Goal: Communication & Community: Answer question/provide support

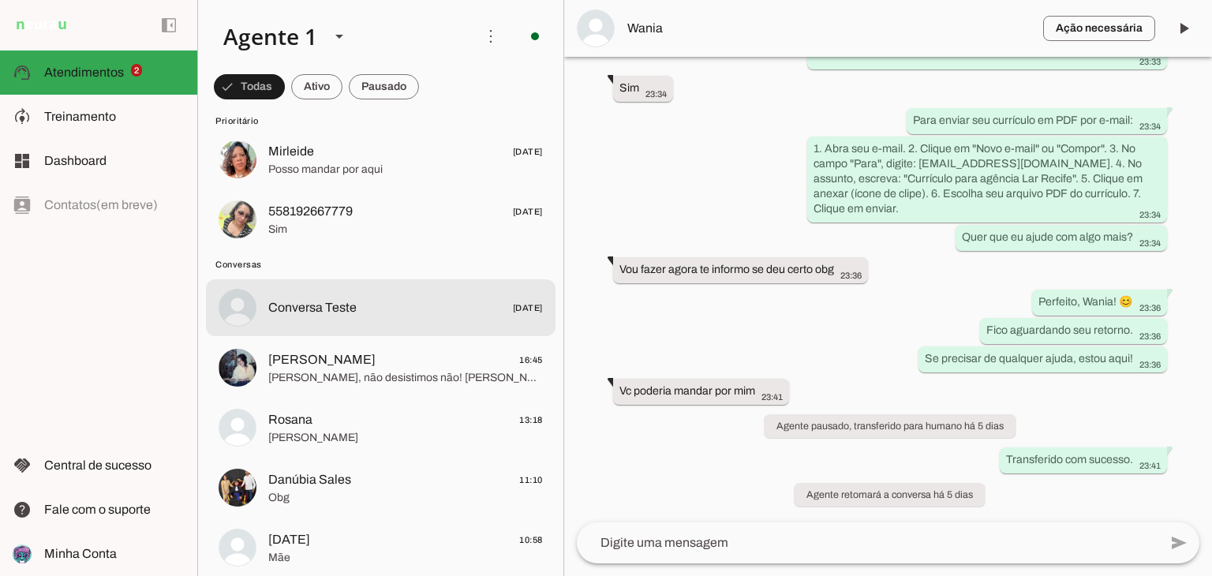
scroll to position [158, 0]
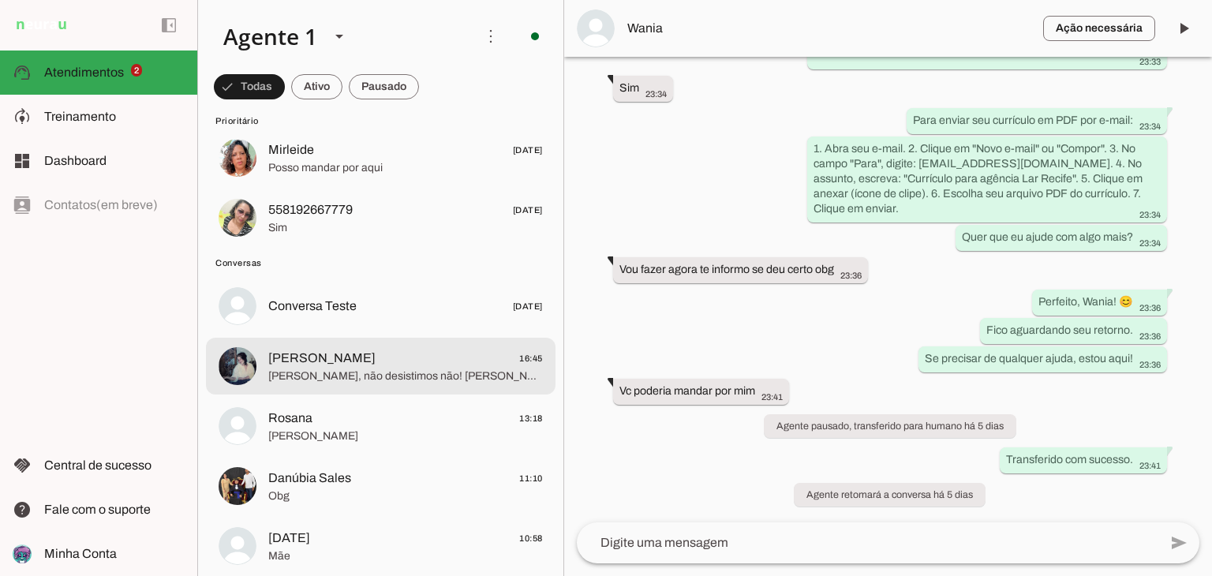
click at [387, 380] on span "[PERSON_NAME], não desistimos não! [PERSON_NAME] está só finalizando com cuidad…" at bounding box center [405, 377] width 275 height 16
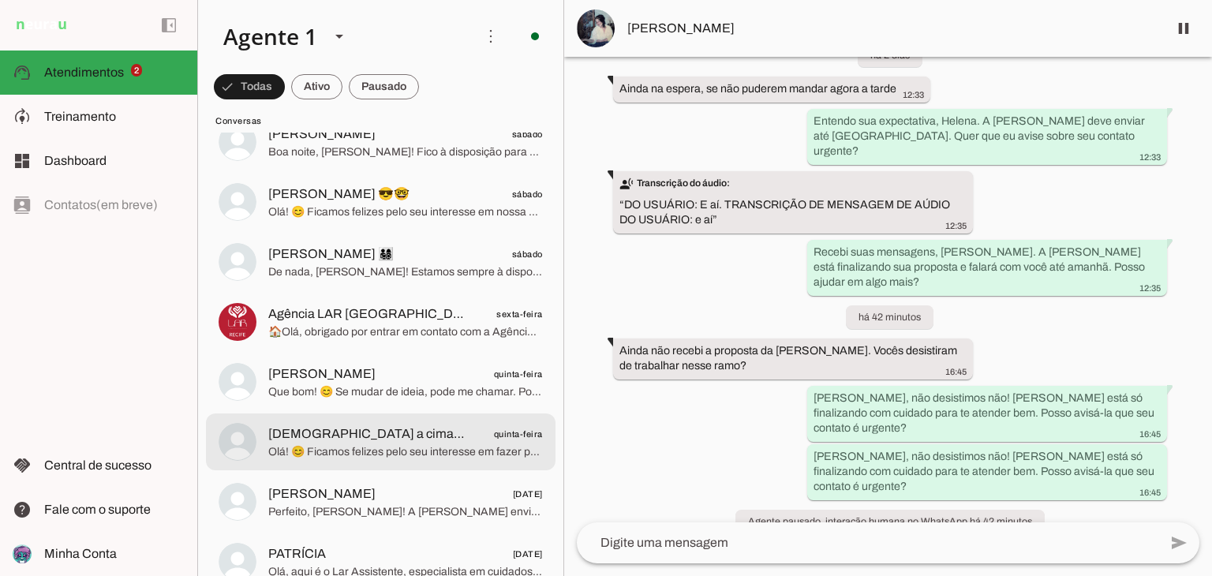
scroll to position [1342, 0]
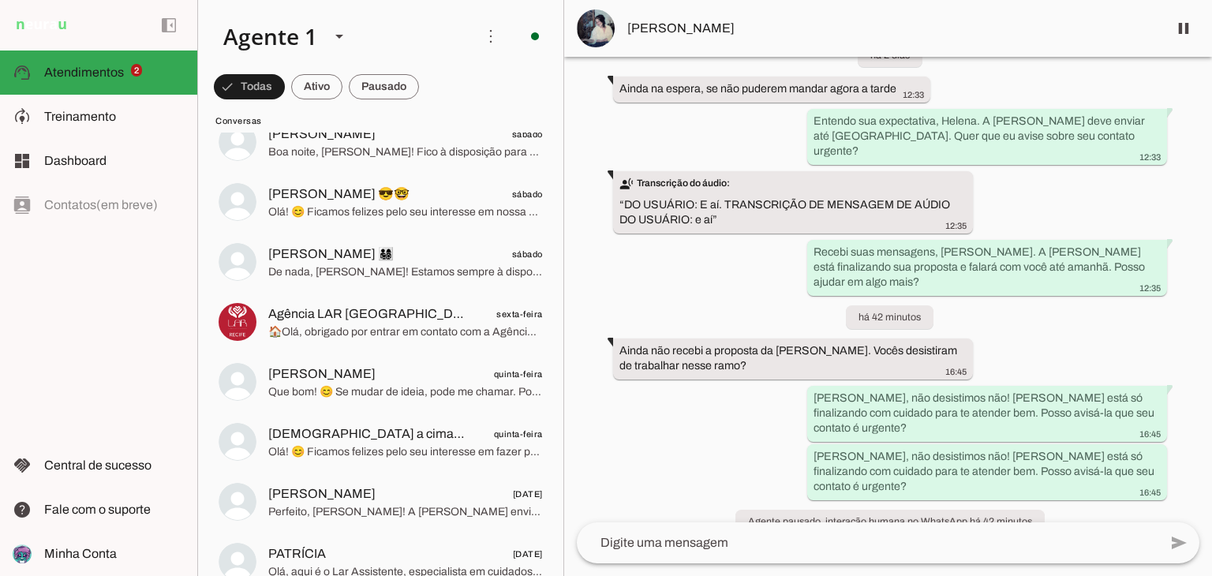
click at [668, 23] on span "[PERSON_NAME]" at bounding box center [891, 28] width 528 height 19
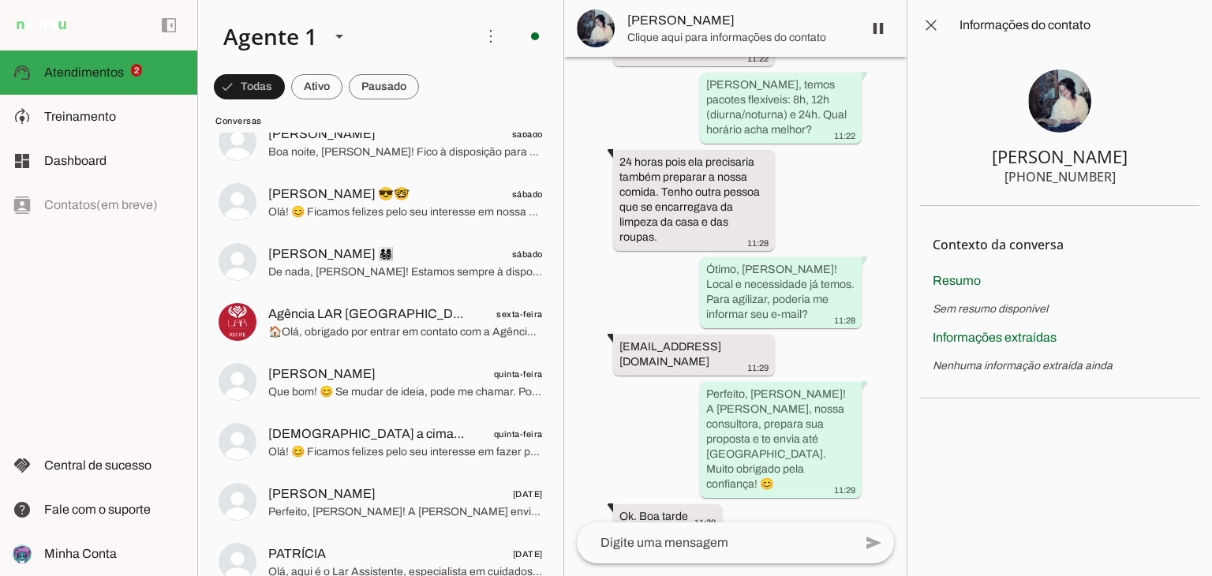
scroll to position [2350, 0]
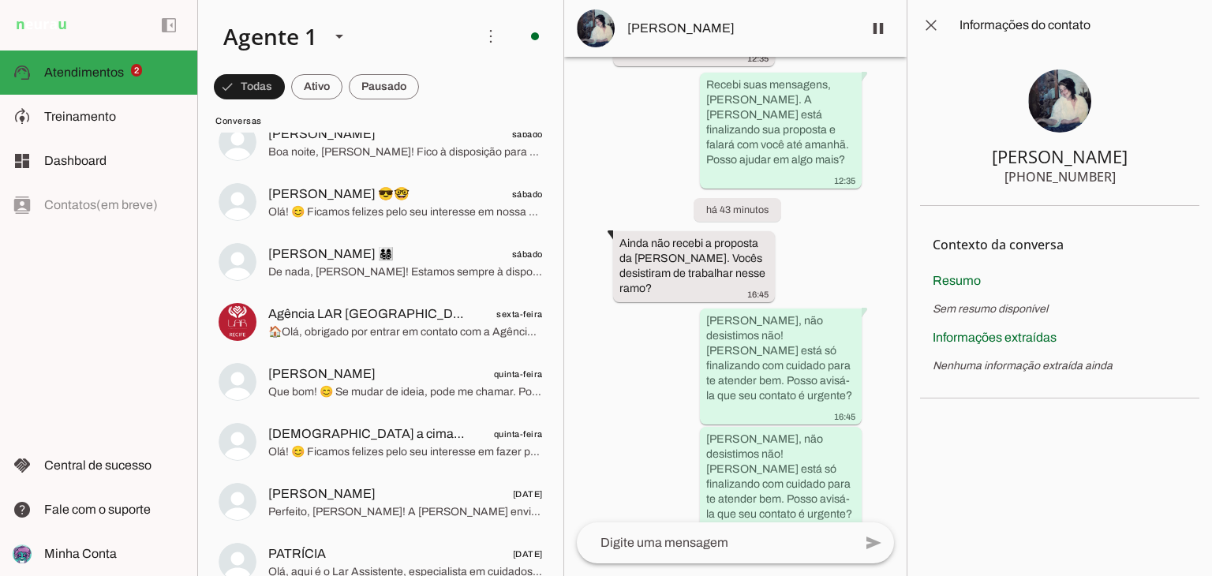
click at [1033, 88] on img at bounding box center [1059, 100] width 63 height 63
click at [934, 30] on span at bounding box center [931, 25] width 38 height 38
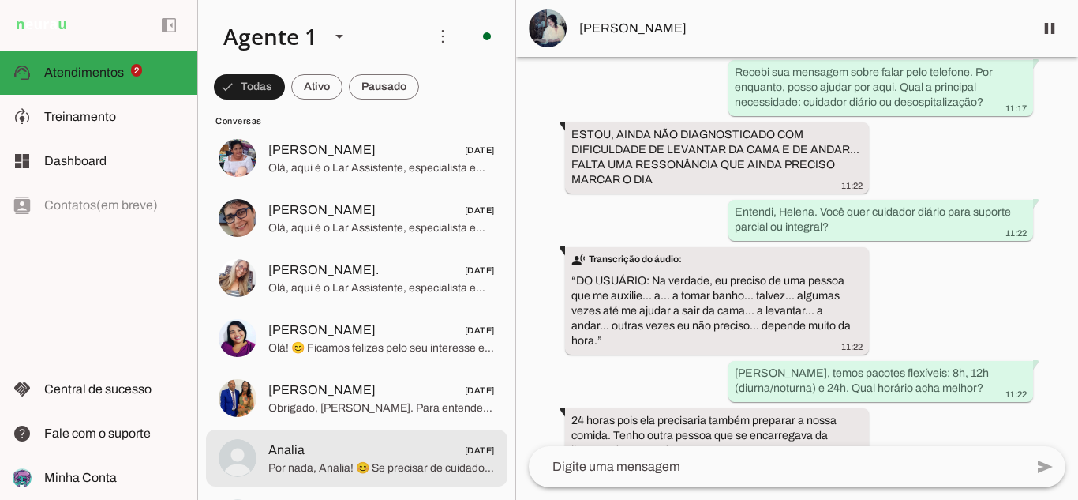
scroll to position [2210, 0]
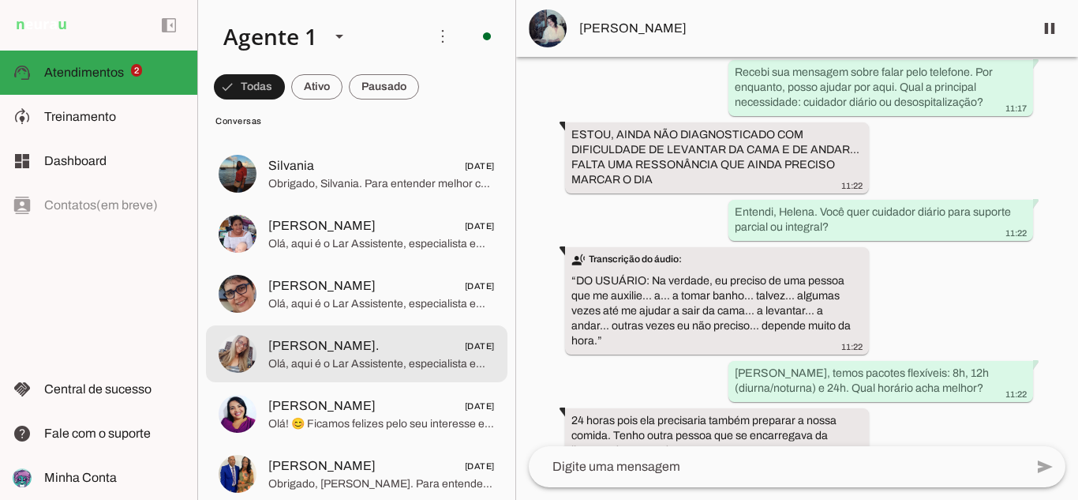
click at [316, 353] on span "[PERSON_NAME]. [DATE]" at bounding box center [381, 346] width 227 height 20
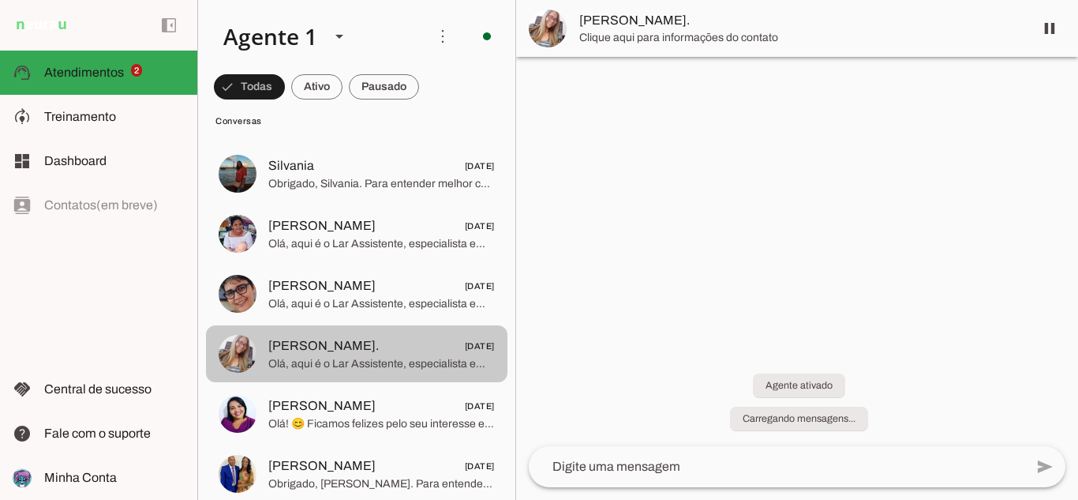
scroll to position [9, 0]
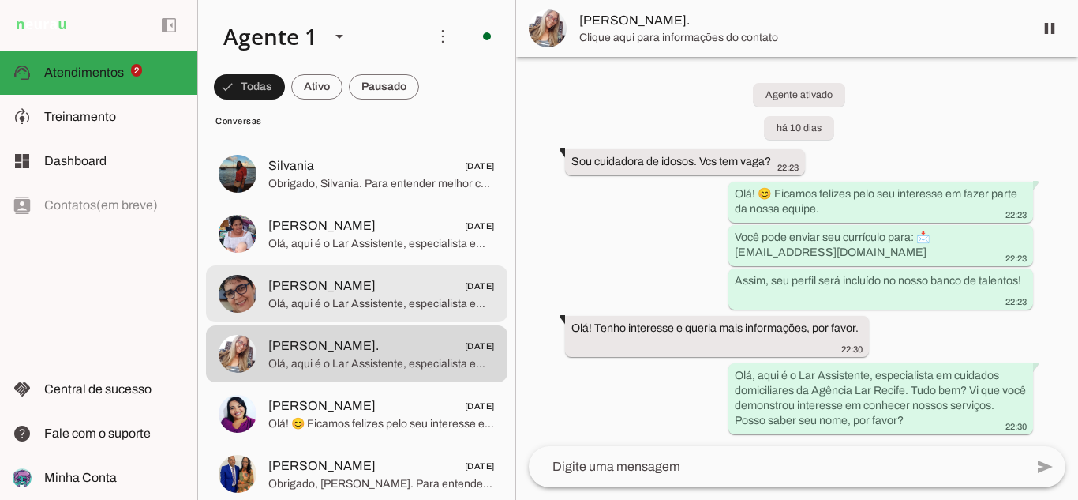
click at [440, 309] on span "Olá, aqui é o Lar Assistente, especialista em cuidados domiciliares da Agência …" at bounding box center [381, 304] width 227 height 16
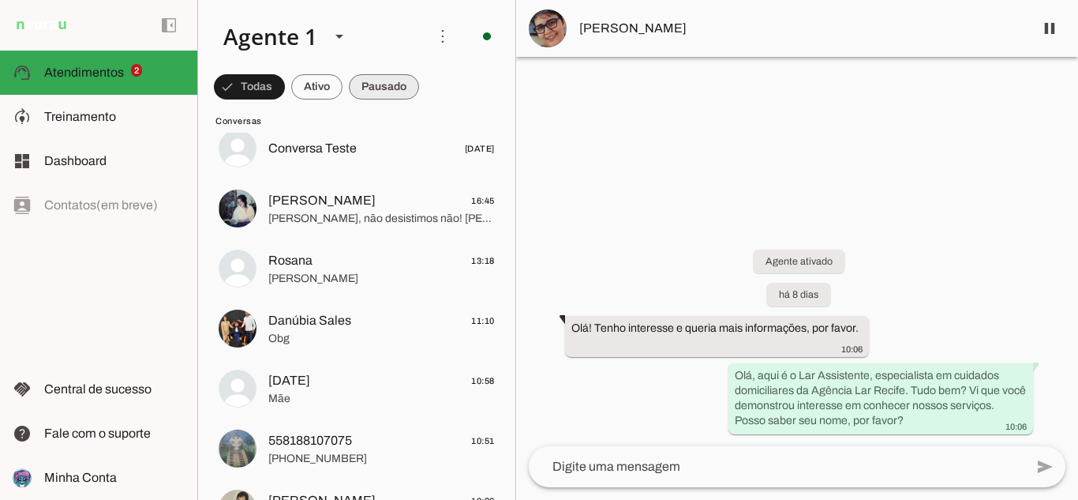
scroll to position [79, 0]
